Goal: Task Accomplishment & Management: Complete application form

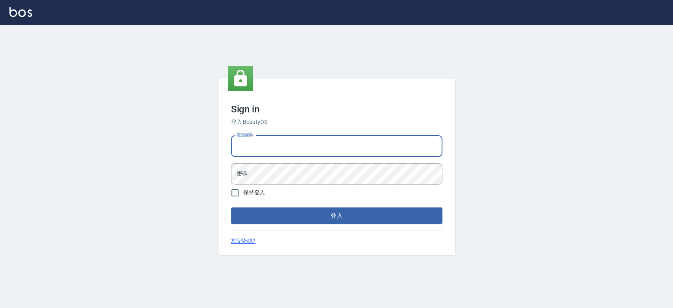
click at [242, 147] on input "電話號碼" at bounding box center [336, 146] width 211 height 21
type input "0921342116"
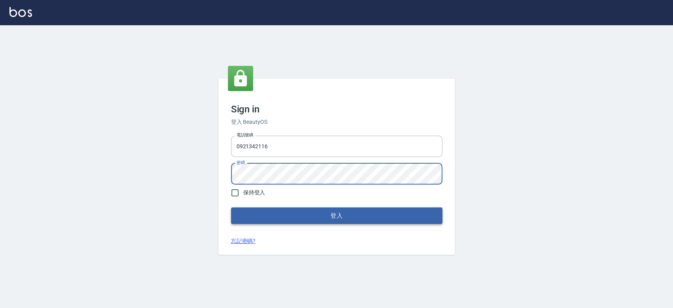
click at [231, 207] on button "登入" at bounding box center [336, 215] width 211 height 17
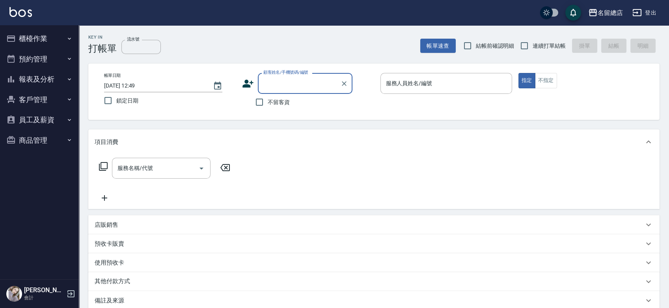
click at [56, 43] on button "櫃檯作業" at bounding box center [39, 38] width 73 height 21
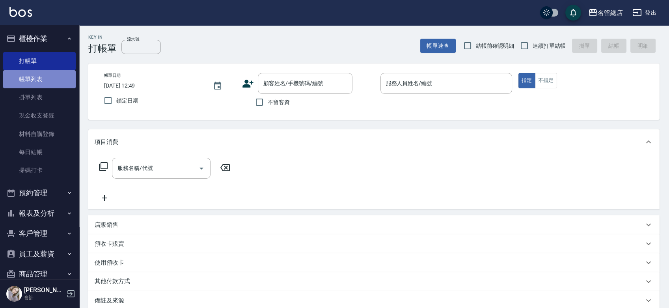
click at [54, 73] on link "帳單列表" at bounding box center [39, 79] width 73 height 18
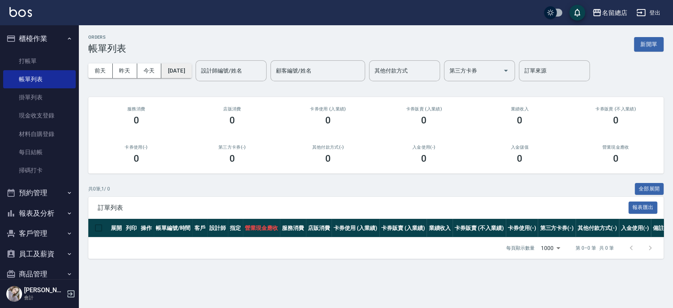
click at [191, 75] on button "[DATE]" at bounding box center [176, 70] width 30 height 15
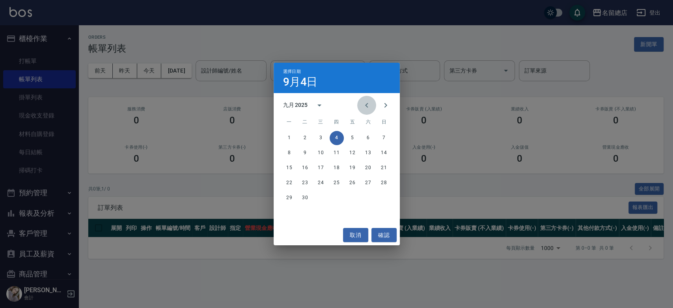
click at [370, 102] on icon "Previous month" at bounding box center [366, 105] width 9 height 9
click at [354, 133] on button "1" at bounding box center [352, 138] width 14 height 14
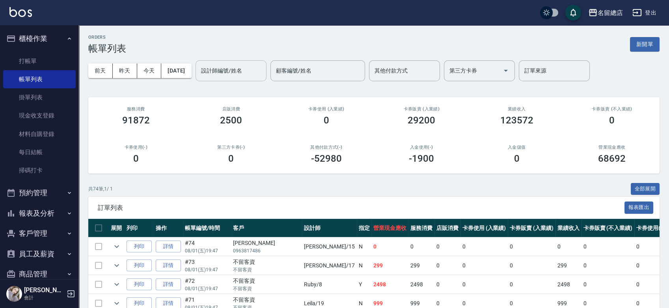
click at [263, 72] on input "設計師編號/姓名" at bounding box center [231, 71] width 64 height 14
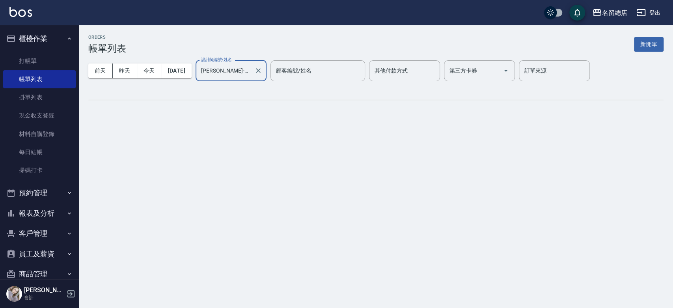
type input "[PERSON_NAME]-15"
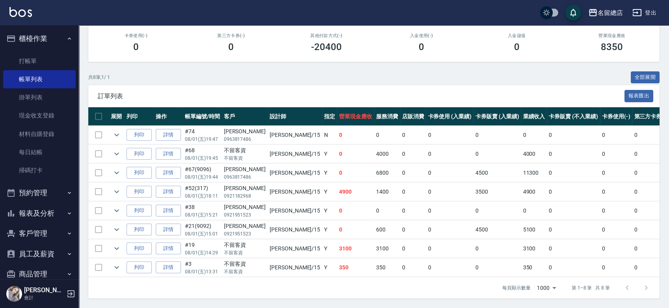
scroll to position [117, 0]
click at [20, 129] on link "材料自購登錄" at bounding box center [39, 134] width 73 height 18
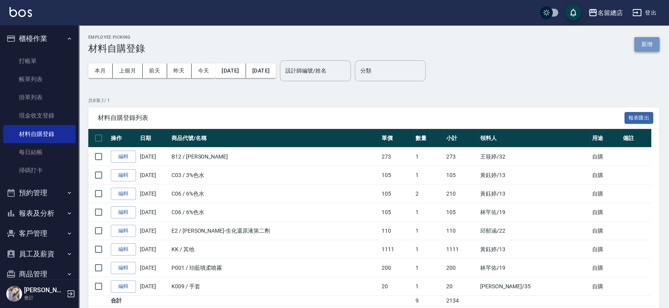
click at [649, 48] on button "新增" at bounding box center [646, 44] width 25 height 15
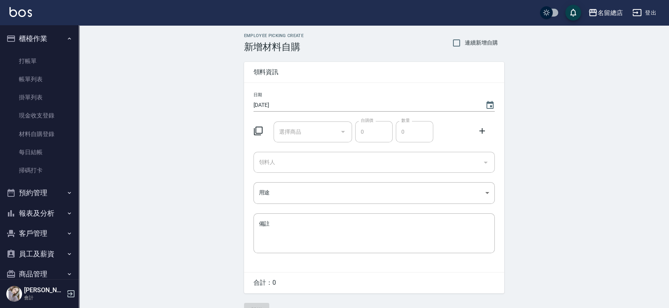
click at [283, 135] on div "選擇商品 選擇商品" at bounding box center [313, 131] width 78 height 21
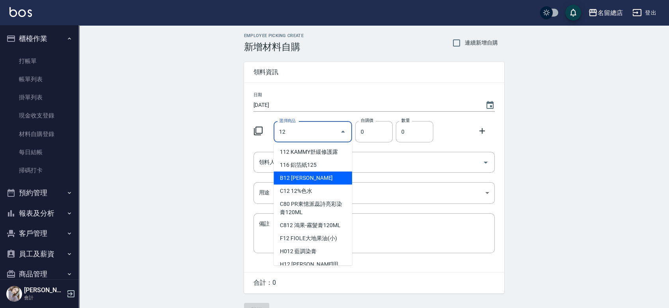
type input "12%色水"
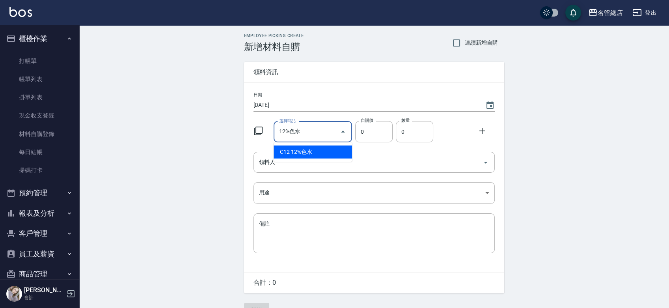
click at [319, 151] on li "C12 12%色水" at bounding box center [313, 151] width 78 height 13
type input "105"
type input "1"
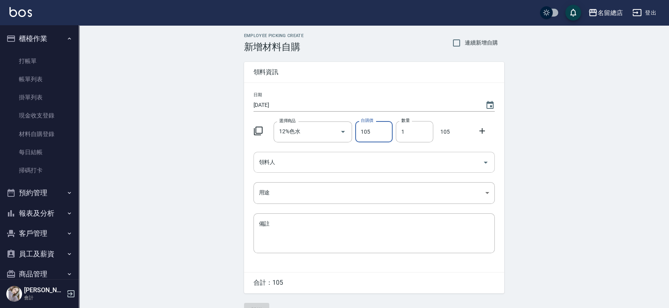
click at [319, 165] on input "領料人" at bounding box center [368, 162] width 222 height 14
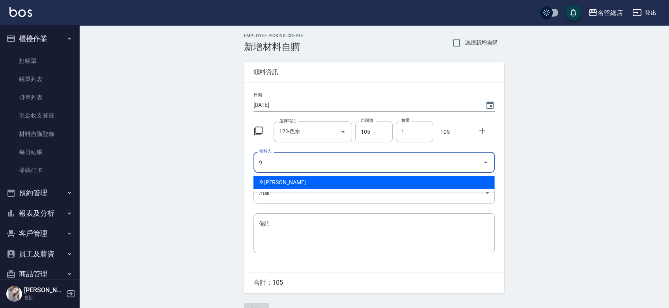
type input "9 [PERSON_NAME]"
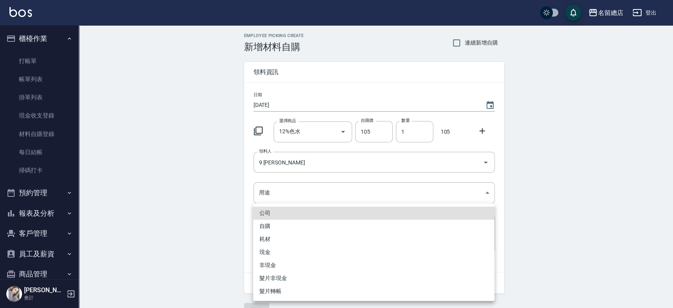
click at [259, 223] on li "自購" at bounding box center [373, 226] width 241 height 13
type input "自購"
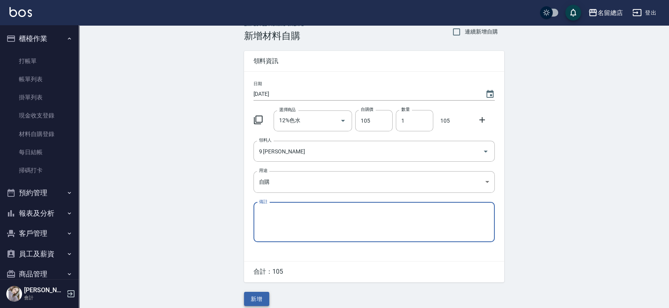
scroll to position [17, 0]
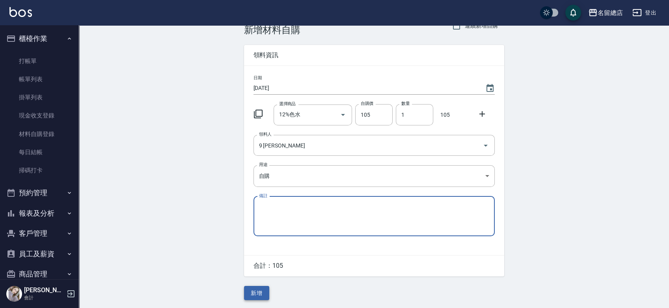
click at [264, 290] on button "新增" at bounding box center [256, 293] width 25 height 15
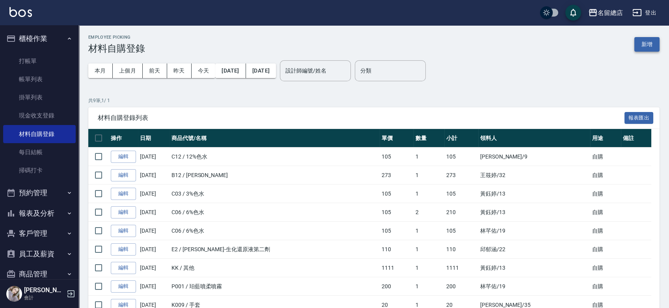
click at [647, 43] on button "新增" at bounding box center [646, 44] width 25 height 15
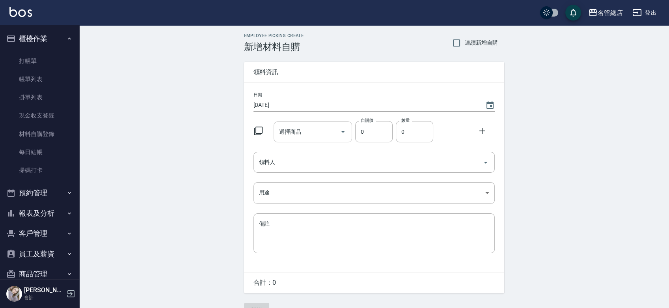
click at [286, 131] on input "選擇商品" at bounding box center [307, 132] width 60 height 14
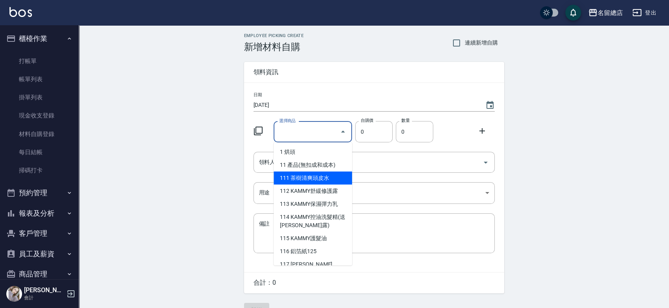
type input "6%色水"
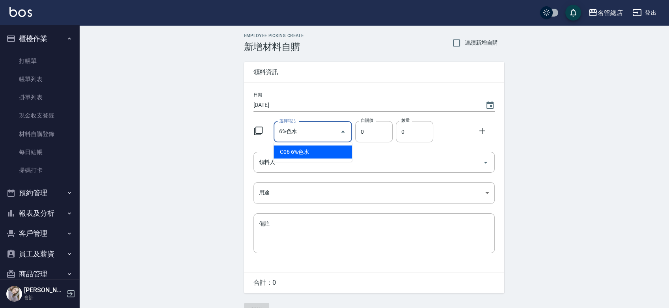
click at [305, 155] on li "C06 6%色水" at bounding box center [313, 151] width 78 height 13
type input "105"
type input "1"
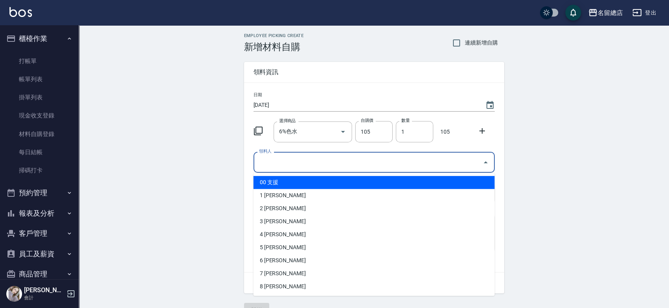
click at [410, 157] on input "領料人" at bounding box center [368, 162] width 222 height 14
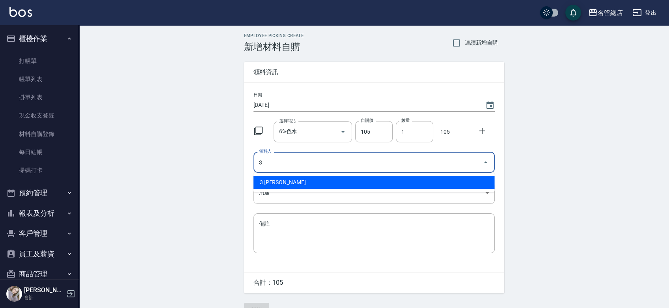
click at [345, 178] on li "3 [PERSON_NAME]" at bounding box center [374, 182] width 241 height 13
type input "3 [PERSON_NAME]"
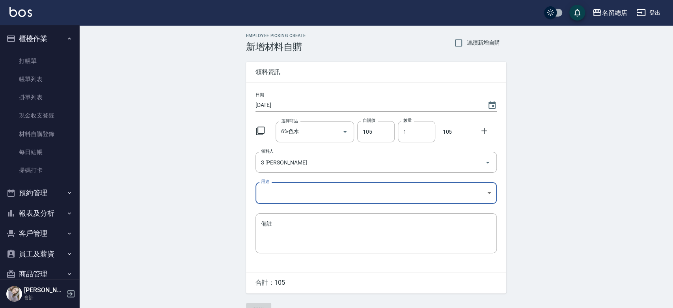
click at [339, 185] on body "名留總店 登出 櫃檯作業 打帳單 帳單列表 掛單列表 現金收支登錄 材料自購登錄 每日結帳 掃碼打卡 預約管理 預約管理 單日預約紀錄 單週預約紀錄 報表及分…" at bounding box center [336, 162] width 673 height 325
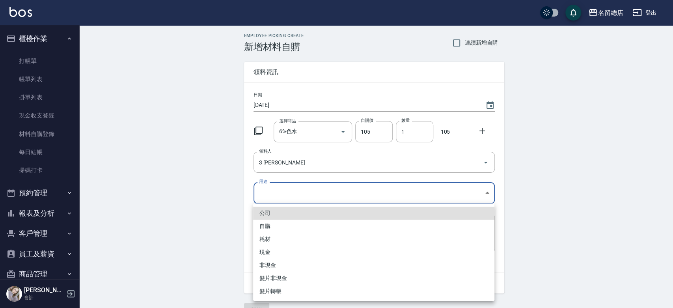
click at [284, 224] on li "自購" at bounding box center [373, 226] width 241 height 13
type input "自購"
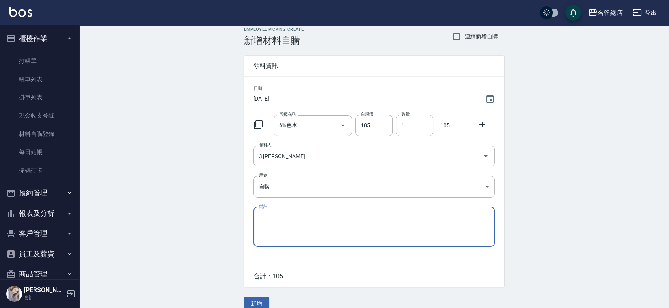
scroll to position [17, 0]
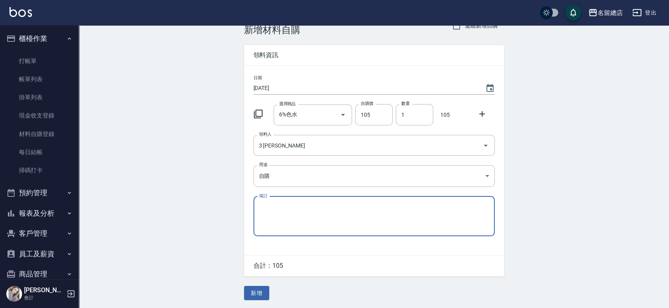
click at [258, 290] on button "新增" at bounding box center [256, 293] width 25 height 15
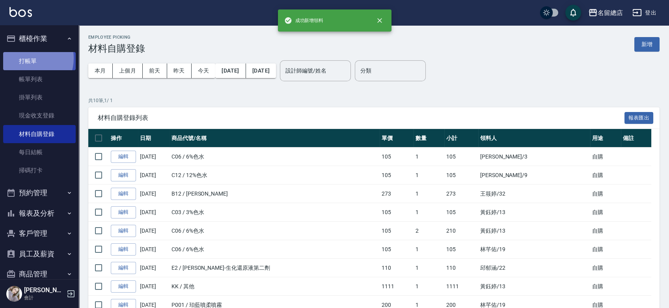
click at [27, 58] on link "打帳單" at bounding box center [39, 61] width 73 height 18
